Goal: Information Seeking & Learning: Learn about a topic

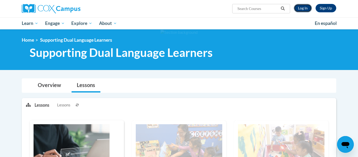
click at [298, 7] on link "Log In" at bounding box center [303, 8] width 18 height 8
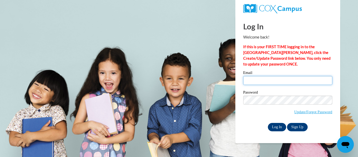
type input "simelia.copeland@lamarcountyschools.org"
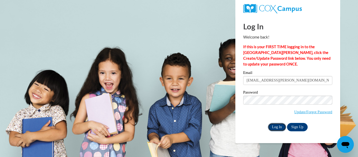
click at [272, 129] on input "Log In" at bounding box center [277, 127] width 18 height 8
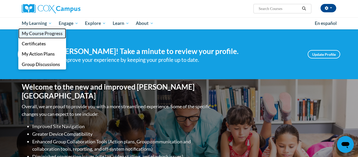
click at [27, 33] on span "My Course Progress" at bounding box center [42, 34] width 41 height 6
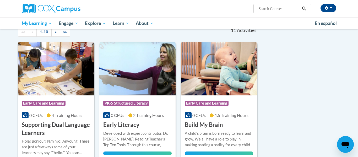
scroll to position [56, 0]
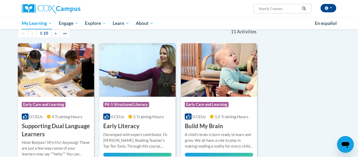
click at [89, 62] on img at bounding box center [56, 69] width 76 height 53
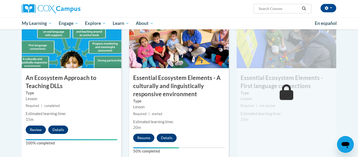
scroll to position [267, 0]
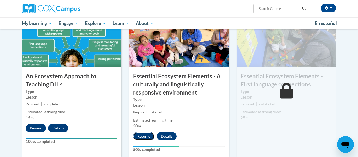
click at [143, 135] on button "Resume" at bounding box center [143, 136] width 21 height 8
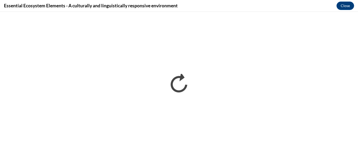
scroll to position [0, 0]
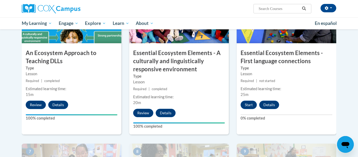
scroll to position [292, 0]
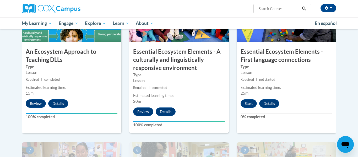
click at [353, 82] on body "Simelia Copeland (America/Chicago UTC-05:00) My Profile Inbox My Transcripts Lo…" at bounding box center [179, 120] width 358 height 824
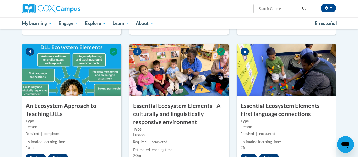
scroll to position [242, 0]
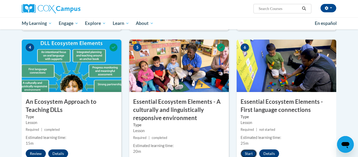
click at [244, 155] on button "Start" at bounding box center [249, 153] width 16 height 8
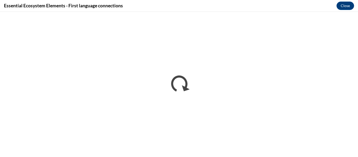
scroll to position [0, 0]
